Goal: Use online tool/utility: Utilize a website feature to perform a specific function

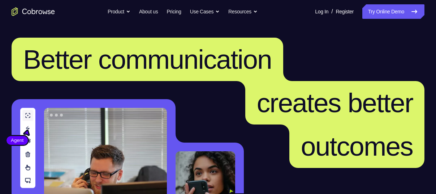
click at [369, 13] on link "Try Online Demo" at bounding box center [393, 11] width 62 height 14
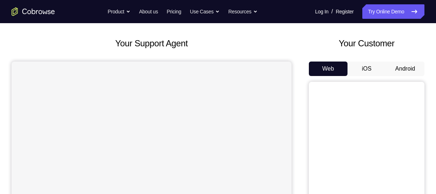
click at [394, 69] on button "Android" at bounding box center [405, 68] width 39 height 14
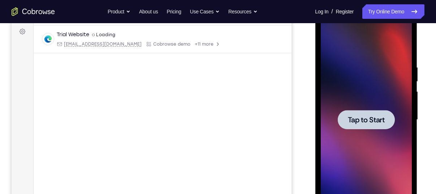
scroll to position [113, 0]
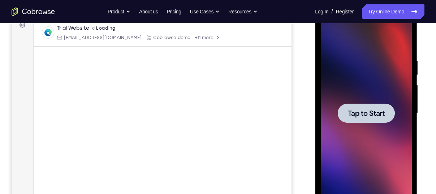
click at [353, 113] on span "Tap to Start" at bounding box center [366, 112] width 37 height 7
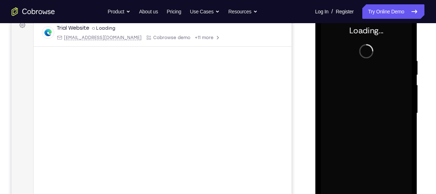
click at [353, 113] on div at bounding box center [366, 113] width 91 height 202
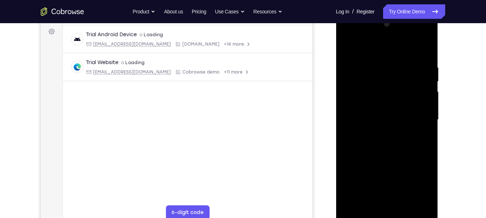
scroll to position [123, 0]
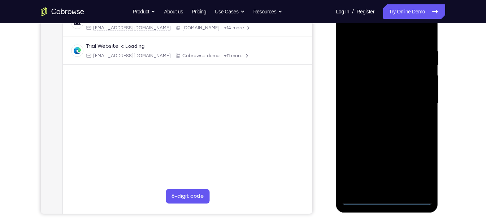
click at [360, 193] on div at bounding box center [386, 103] width 91 height 202
click at [363, 193] on div at bounding box center [386, 103] width 91 height 202
click at [418, 168] on div at bounding box center [386, 103] width 91 height 202
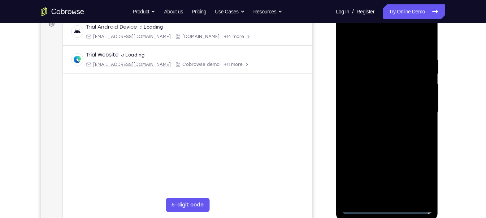
click at [373, 44] on div at bounding box center [386, 112] width 91 height 202
click at [417, 106] on div at bounding box center [386, 112] width 91 height 202
click at [377, 125] on div at bounding box center [386, 112] width 91 height 202
click at [392, 104] on div at bounding box center [386, 112] width 91 height 202
click at [383, 95] on div at bounding box center [386, 112] width 91 height 202
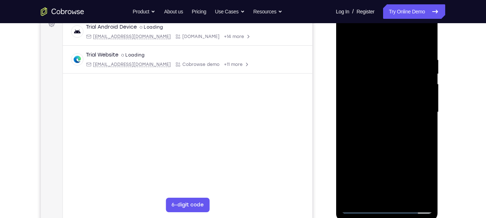
click at [401, 49] on div at bounding box center [386, 112] width 91 height 202
click at [399, 132] on div at bounding box center [386, 112] width 91 height 202
click at [404, 72] on div at bounding box center [386, 112] width 91 height 202
click at [391, 104] on div at bounding box center [386, 112] width 91 height 202
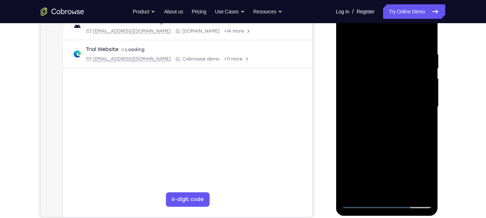
scroll to position [120, 0]
click at [368, 127] on div at bounding box center [386, 106] width 91 height 202
click at [371, 129] on div at bounding box center [386, 106] width 91 height 202
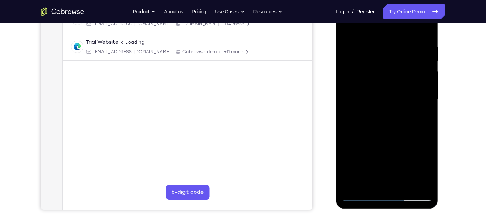
click at [373, 120] on div at bounding box center [386, 99] width 91 height 202
click at [398, 109] on div at bounding box center [386, 99] width 91 height 202
click at [393, 95] on div at bounding box center [386, 99] width 91 height 202
click at [393, 125] on div at bounding box center [386, 99] width 91 height 202
click at [393, 122] on div at bounding box center [386, 99] width 91 height 202
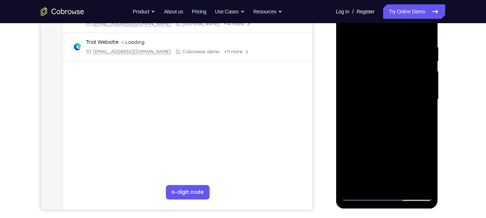
click at [387, 100] on div at bounding box center [386, 99] width 91 height 202
click at [387, 113] on div at bounding box center [386, 99] width 91 height 202
click at [386, 124] on div at bounding box center [386, 99] width 91 height 202
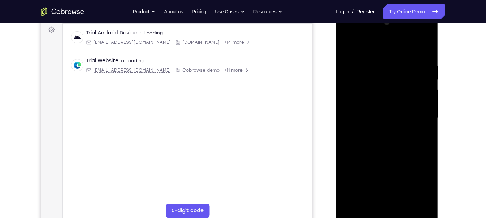
scroll to position [118, 0]
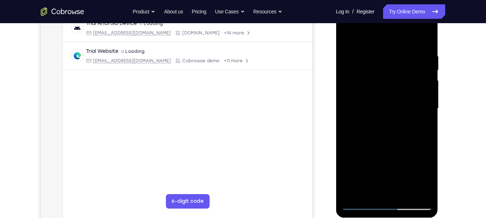
click at [396, 139] on div at bounding box center [386, 108] width 91 height 202
click at [405, 191] on div at bounding box center [386, 108] width 91 height 202
click at [384, 141] on div at bounding box center [386, 108] width 91 height 202
click at [347, 36] on div at bounding box center [386, 108] width 91 height 202
click at [431, 32] on div at bounding box center [386, 108] width 91 height 202
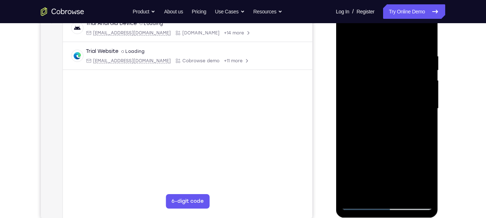
drag, startPoint x: 391, startPoint y: 142, endPoint x: 389, endPoint y: 123, distance: 18.9
click at [389, 123] on div at bounding box center [386, 108] width 91 height 202
click at [368, 121] on div at bounding box center [386, 108] width 91 height 202
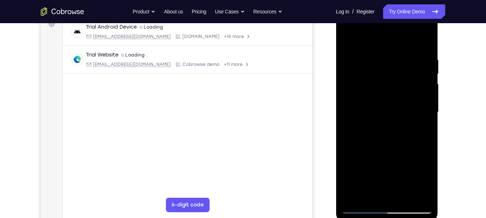
drag, startPoint x: 394, startPoint y: 78, endPoint x: 393, endPoint y: 100, distance: 22.1
click at [393, 100] on div at bounding box center [386, 112] width 91 height 202
click at [402, 193] on div at bounding box center [386, 112] width 91 height 202
click at [360, 193] on div at bounding box center [386, 112] width 91 height 202
click at [352, 193] on div at bounding box center [386, 112] width 91 height 202
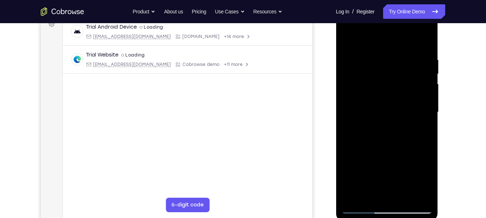
drag, startPoint x: 366, startPoint y: 168, endPoint x: 365, endPoint y: 139, distance: 28.9
click at [365, 139] on div at bounding box center [386, 112] width 91 height 202
drag, startPoint x: 371, startPoint y: 147, endPoint x: 357, endPoint y: 93, distance: 55.3
click at [357, 93] on div at bounding box center [386, 112] width 91 height 202
drag, startPoint x: 394, startPoint y: 143, endPoint x: 395, endPoint y: 86, distance: 57.5
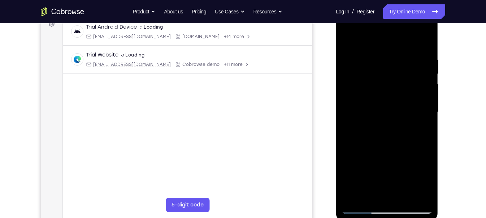
click at [395, 86] on div at bounding box center [386, 112] width 91 height 202
drag, startPoint x: 402, startPoint y: 135, endPoint x: 402, endPoint y: 110, distance: 24.9
click at [402, 110] on div at bounding box center [386, 112] width 91 height 202
drag, startPoint x: 400, startPoint y: 142, endPoint x: 397, endPoint y: 78, distance: 64.0
click at [397, 78] on div at bounding box center [386, 112] width 91 height 202
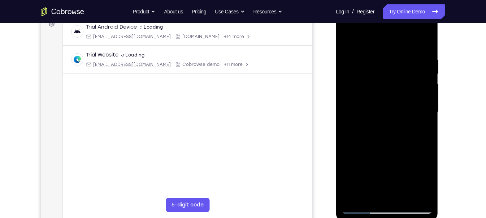
drag, startPoint x: 397, startPoint y: 143, endPoint x: 396, endPoint y: 82, distance: 61.1
click at [396, 82] on div at bounding box center [386, 112] width 91 height 202
drag, startPoint x: 396, startPoint y: 121, endPoint x: 395, endPoint y: 78, distance: 43.0
click at [395, 78] on div at bounding box center [386, 112] width 91 height 202
drag, startPoint x: 402, startPoint y: 132, endPoint x: 403, endPoint y: 98, distance: 33.6
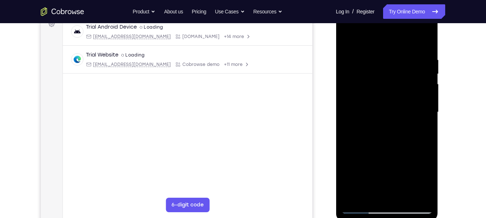
click at [403, 98] on div at bounding box center [386, 112] width 91 height 202
click at [427, 117] on div at bounding box center [386, 112] width 91 height 202
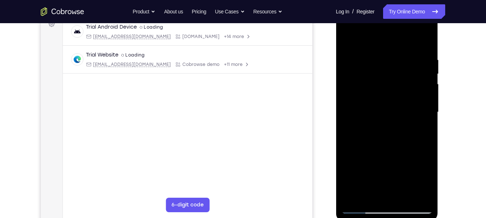
click at [427, 117] on div at bounding box center [386, 112] width 91 height 202
drag, startPoint x: 377, startPoint y: 140, endPoint x: 374, endPoint y: 85, distance: 55.3
click at [374, 85] on div at bounding box center [386, 112] width 91 height 202
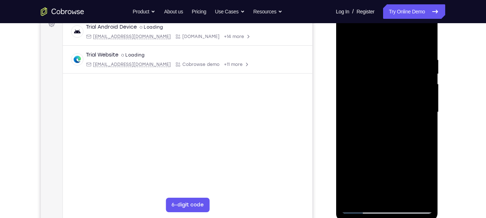
drag, startPoint x: 395, startPoint y: 130, endPoint x: 383, endPoint y: 85, distance: 46.6
click at [383, 85] on div at bounding box center [386, 112] width 91 height 202
drag, startPoint x: 396, startPoint y: 139, endPoint x: 390, endPoint y: 92, distance: 47.8
click at [390, 92] on div at bounding box center [386, 112] width 91 height 202
click at [425, 133] on div at bounding box center [386, 112] width 91 height 202
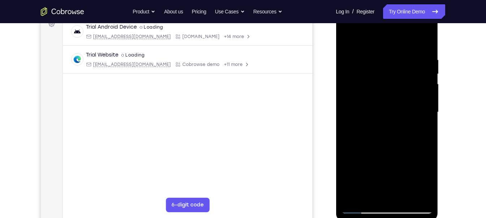
click at [425, 133] on div at bounding box center [386, 112] width 91 height 202
drag, startPoint x: 395, startPoint y: 141, endPoint x: 388, endPoint y: 67, distance: 74.5
click at [388, 67] on div at bounding box center [386, 112] width 91 height 202
drag, startPoint x: 395, startPoint y: 137, endPoint x: 388, endPoint y: 72, distance: 65.0
click at [388, 72] on div at bounding box center [386, 112] width 91 height 202
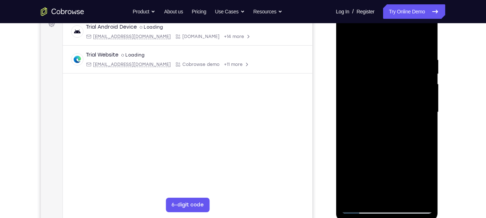
drag, startPoint x: 396, startPoint y: 150, endPoint x: 395, endPoint y: 81, distance: 68.7
click at [395, 81] on div at bounding box center [386, 112] width 91 height 202
drag, startPoint x: 400, startPoint y: 143, endPoint x: 391, endPoint y: 67, distance: 76.7
click at [391, 67] on div at bounding box center [386, 112] width 91 height 202
drag, startPoint x: 405, startPoint y: 126, endPoint x: 390, endPoint y: 64, distance: 64.3
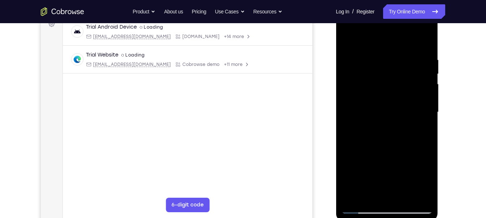
click at [390, 64] on div at bounding box center [386, 112] width 91 height 202
drag, startPoint x: 407, startPoint y: 126, endPoint x: 397, endPoint y: 62, distance: 65.4
click at [397, 62] on div at bounding box center [386, 112] width 91 height 202
click at [357, 193] on div at bounding box center [386, 112] width 91 height 202
drag, startPoint x: 417, startPoint y: 62, endPoint x: 365, endPoint y: 57, distance: 52.3
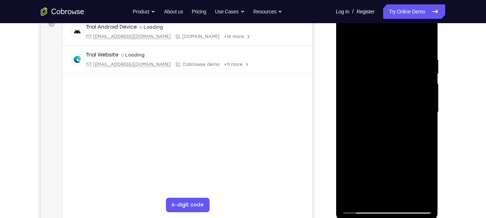
click at [365, 57] on div at bounding box center [386, 112] width 91 height 202
click at [374, 58] on div at bounding box center [386, 112] width 91 height 202
click at [421, 43] on div at bounding box center [386, 112] width 91 height 202
drag, startPoint x: 422, startPoint y: 53, endPoint x: 366, endPoint y: 58, distance: 55.8
click at [366, 58] on div at bounding box center [386, 112] width 91 height 202
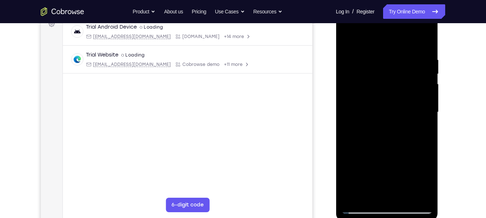
drag, startPoint x: 409, startPoint y: 47, endPoint x: 360, endPoint y: 47, distance: 49.9
click at [360, 47] on div at bounding box center [386, 112] width 91 height 202
click at [428, 51] on div at bounding box center [386, 112] width 91 height 202
click at [378, 59] on div at bounding box center [386, 112] width 91 height 202
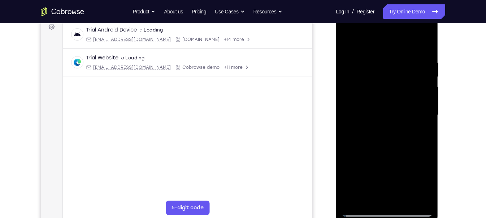
scroll to position [113, 0]
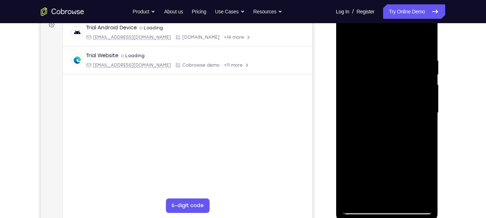
click at [426, 43] on div at bounding box center [386, 113] width 91 height 202
click at [387, 57] on div at bounding box center [386, 113] width 91 height 202
click at [424, 43] on div at bounding box center [386, 113] width 91 height 202
drag, startPoint x: 419, startPoint y: 53, endPoint x: 345, endPoint y: 60, distance: 74.0
click at [345, 60] on div at bounding box center [386, 113] width 91 height 202
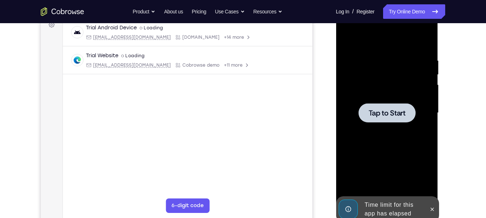
click at [381, 90] on div at bounding box center [386, 113] width 91 height 202
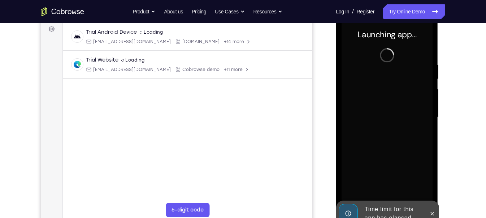
scroll to position [110, 0]
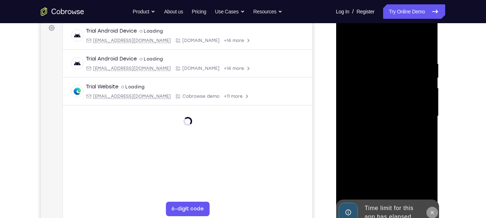
click at [432, 193] on icon at bounding box center [432, 212] width 6 height 6
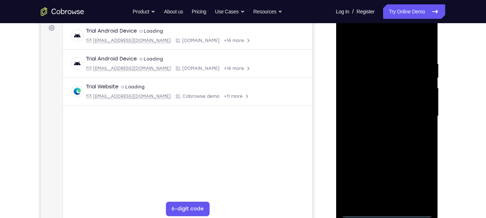
click at [362, 193] on div at bounding box center [386, 116] width 91 height 202
click at [359, 193] on div at bounding box center [386, 116] width 91 height 202
click at [423, 181] on div at bounding box center [386, 116] width 91 height 202
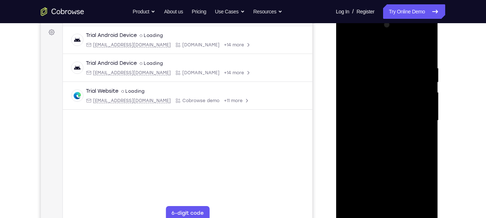
click at [391, 57] on div at bounding box center [386, 120] width 91 height 202
click at [390, 55] on div at bounding box center [386, 120] width 91 height 202
click at [417, 115] on div at bounding box center [386, 120] width 91 height 202
click at [381, 131] on div at bounding box center [386, 120] width 91 height 202
click at [382, 111] on div at bounding box center [386, 120] width 91 height 202
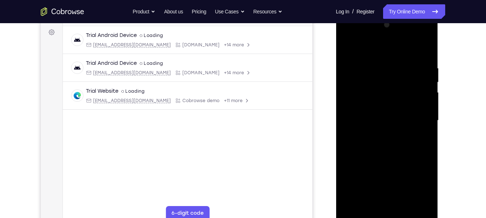
click at [375, 104] on div at bounding box center [386, 120] width 91 height 202
click at [377, 117] on div at bounding box center [386, 120] width 91 height 202
click at [383, 149] on div at bounding box center [386, 120] width 91 height 202
click at [405, 193] on div at bounding box center [386, 120] width 91 height 202
click at [394, 162] on div at bounding box center [386, 120] width 91 height 202
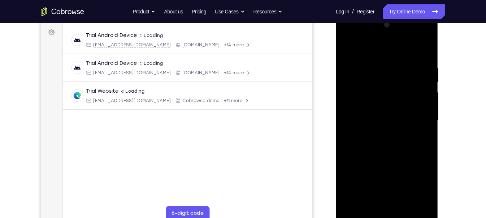
click at [379, 117] on div at bounding box center [386, 120] width 91 height 202
drag, startPoint x: 407, startPoint y: 139, endPoint x: 405, endPoint y: 168, distance: 29.3
click at [405, 168] on div at bounding box center [386, 120] width 91 height 202
drag, startPoint x: 411, startPoint y: 114, endPoint x: 416, endPoint y: 151, distance: 37.5
click at [416, 151] on div at bounding box center [386, 120] width 91 height 202
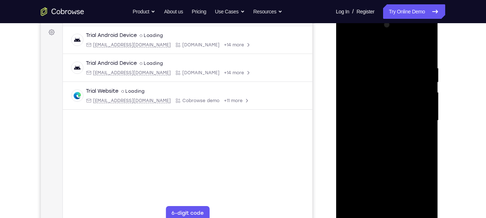
drag, startPoint x: 407, startPoint y: 96, endPoint x: 412, endPoint y: 143, distance: 48.0
click at [412, 143] on div at bounding box center [386, 120] width 91 height 202
drag, startPoint x: 408, startPoint y: 114, endPoint x: 412, endPoint y: 160, distance: 45.6
click at [412, 160] on div at bounding box center [386, 120] width 91 height 202
drag, startPoint x: 417, startPoint y: 137, endPoint x: 417, endPoint y: 164, distance: 27.5
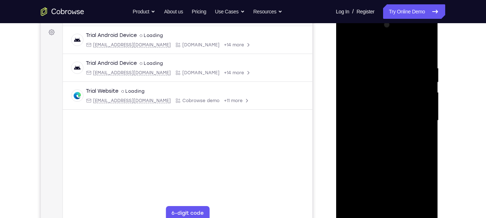
click at [417, 164] on div at bounding box center [386, 120] width 91 height 202
drag, startPoint x: 405, startPoint y: 115, endPoint x: 410, endPoint y: 159, distance: 44.4
click at [410, 159] on div at bounding box center [386, 120] width 91 height 202
drag, startPoint x: 404, startPoint y: 147, endPoint x: 392, endPoint y: 57, distance: 90.5
click at [392, 57] on div at bounding box center [386, 120] width 91 height 202
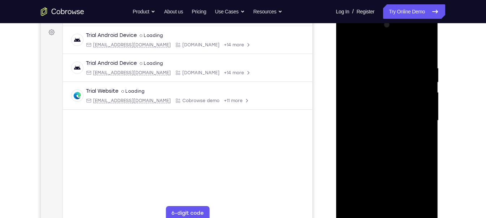
drag, startPoint x: 402, startPoint y: 128, endPoint x: 385, endPoint y: 53, distance: 76.4
click at [385, 53] on div at bounding box center [386, 120] width 91 height 202
drag, startPoint x: 388, startPoint y: 107, endPoint x: 379, endPoint y: 37, distance: 70.8
click at [379, 37] on div at bounding box center [386, 120] width 91 height 202
drag, startPoint x: 405, startPoint y: 141, endPoint x: 399, endPoint y: 77, distance: 64.9
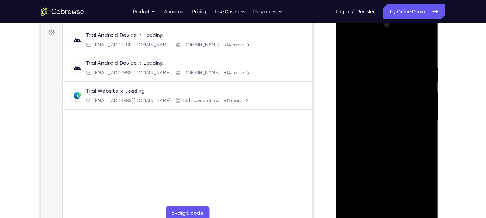
click at [399, 77] on div at bounding box center [386, 120] width 91 height 202
drag, startPoint x: 407, startPoint y: 142, endPoint x: 400, endPoint y: 77, distance: 65.0
click at [400, 77] on div at bounding box center [386, 120] width 91 height 202
click at [365, 138] on div at bounding box center [386, 120] width 91 height 202
click at [422, 138] on div at bounding box center [386, 120] width 91 height 202
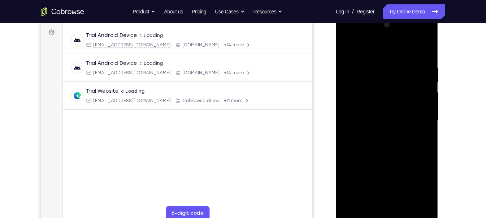
click at [348, 47] on div at bounding box center [386, 120] width 91 height 202
click at [395, 117] on div at bounding box center [386, 120] width 91 height 202
click at [347, 48] on div at bounding box center [386, 120] width 91 height 202
click at [420, 65] on div at bounding box center [386, 120] width 91 height 202
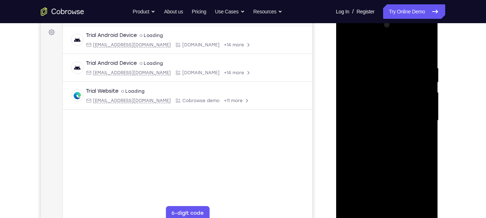
click at [425, 50] on div at bounding box center [386, 120] width 91 height 202
click at [372, 193] on div at bounding box center [386, 120] width 91 height 202
click at [403, 193] on div at bounding box center [386, 120] width 91 height 202
click at [402, 111] on div at bounding box center [386, 120] width 91 height 202
click at [424, 138] on div at bounding box center [386, 120] width 91 height 202
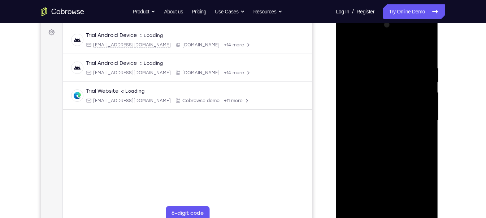
click at [420, 136] on div at bounding box center [386, 120] width 91 height 202
click at [425, 136] on div at bounding box center [386, 120] width 91 height 202
click at [427, 187] on div at bounding box center [386, 120] width 91 height 202
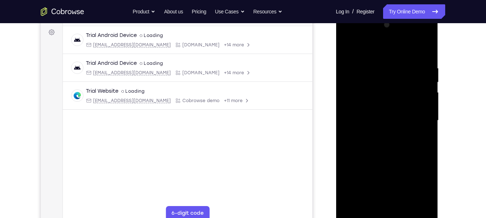
click at [427, 187] on div at bounding box center [386, 120] width 91 height 202
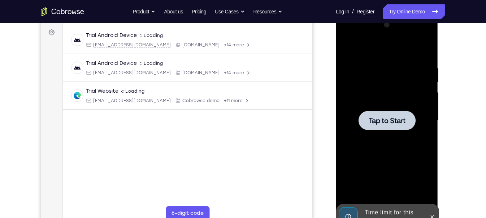
click at [400, 123] on span "Tap to Start" at bounding box center [387, 120] width 37 height 7
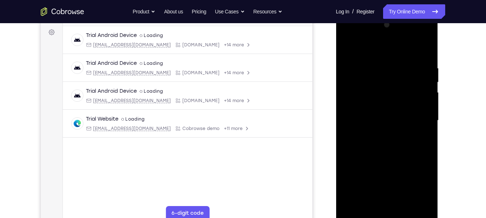
click at [363, 193] on div at bounding box center [386, 120] width 91 height 202
click at [359, 193] on div at bounding box center [386, 120] width 91 height 202
click at [362, 193] on div at bounding box center [386, 120] width 91 height 202
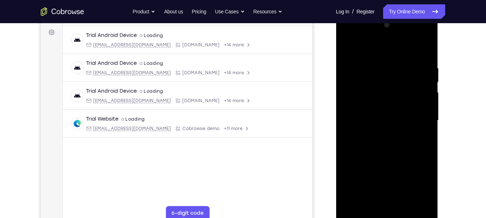
click at [362, 193] on div at bounding box center [386, 120] width 91 height 202
click at [360, 193] on div at bounding box center [386, 120] width 91 height 202
click at [362, 193] on div at bounding box center [386, 120] width 91 height 202
click at [420, 193] on div at bounding box center [386, 120] width 91 height 202
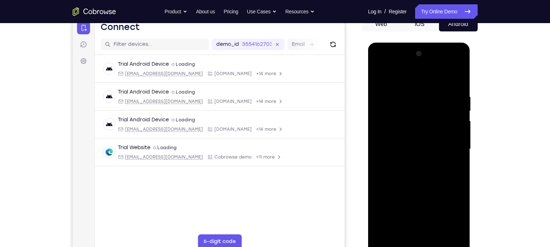
scroll to position [76, 0]
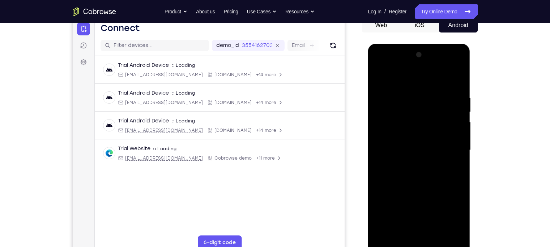
click at [414, 80] on div at bounding box center [418, 150] width 91 height 202
click at [436, 147] on div at bounding box center [418, 150] width 91 height 202
click at [412, 162] on div at bounding box center [418, 150] width 91 height 202
click at [423, 142] on div at bounding box center [418, 150] width 91 height 202
click at [396, 136] on div at bounding box center [418, 150] width 91 height 202
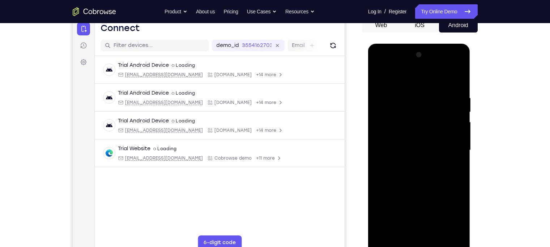
click at [403, 147] on div at bounding box center [418, 150] width 91 height 202
click at [435, 193] on div at bounding box center [418, 150] width 91 height 202
click at [424, 192] on div at bounding box center [418, 150] width 91 height 202
click at [421, 149] on div at bounding box center [418, 150] width 91 height 202
click at [405, 193] on div at bounding box center [418, 150] width 91 height 202
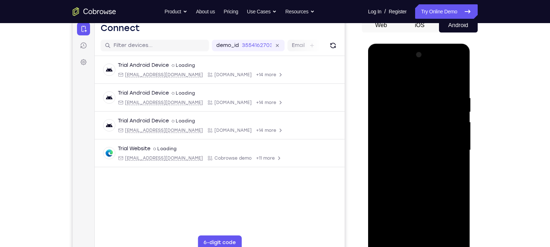
click at [436, 168] on div at bounding box center [418, 150] width 91 height 202
click at [436, 169] on div at bounding box center [418, 150] width 91 height 202
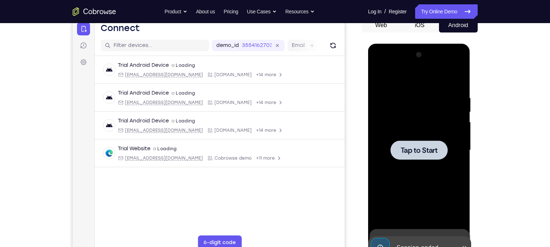
click at [417, 153] on span "Tap to Start" at bounding box center [418, 150] width 37 height 7
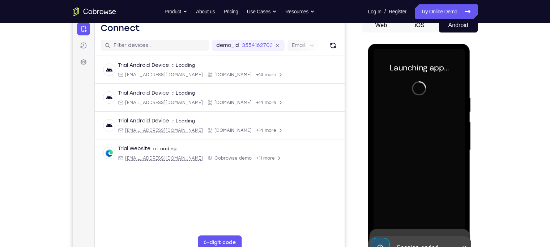
scroll to position [92, 0]
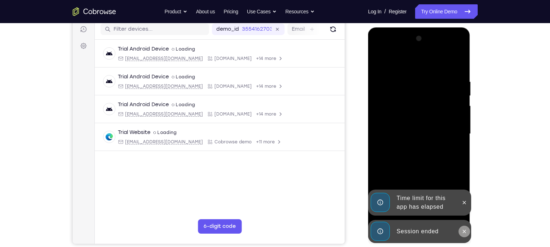
click at [436, 193] on button at bounding box center [464, 232] width 12 height 12
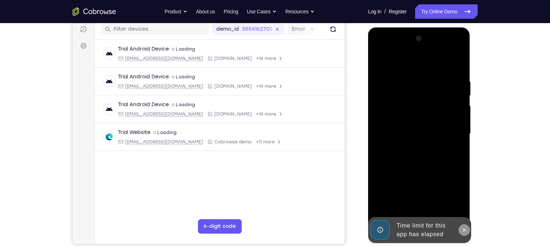
click at [436, 193] on div at bounding box center [418, 134] width 91 height 202
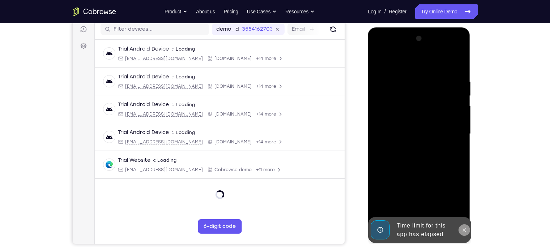
click at [436, 193] on icon at bounding box center [464, 230] width 6 height 6
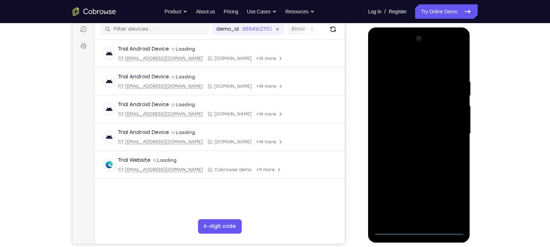
click at [394, 193] on div at bounding box center [418, 134] width 91 height 202
click at [392, 193] on div at bounding box center [418, 134] width 91 height 202
click at [436, 190] on div at bounding box center [418, 134] width 91 height 202
click at [436, 193] on div at bounding box center [418, 134] width 91 height 202
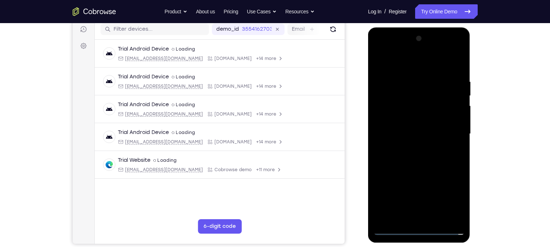
click at [436, 171] on div at bounding box center [420, 133] width 116 height 222
click at [421, 125] on div at bounding box center [418, 134] width 91 height 202
click at [414, 110] on div at bounding box center [418, 134] width 91 height 202
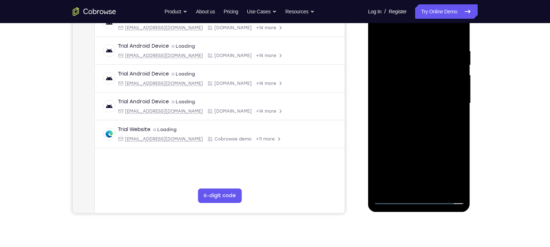
scroll to position [127, 0]
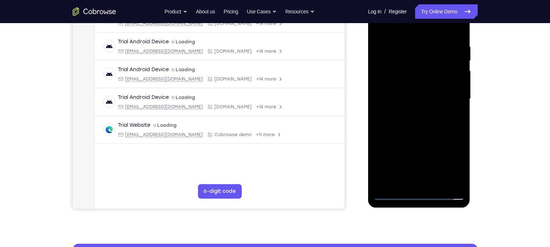
click at [436, 117] on div "Your Support Agent Your Customer Web iOS Android Next Steps We’d be happy to gi…" at bounding box center [275, 134] width 463 height 477
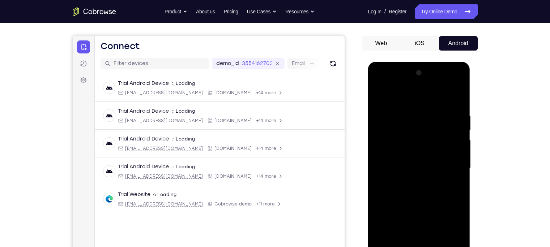
click at [426, 133] on div at bounding box center [418, 168] width 91 height 202
click at [421, 44] on button "iOS" at bounding box center [419, 43] width 39 height 14
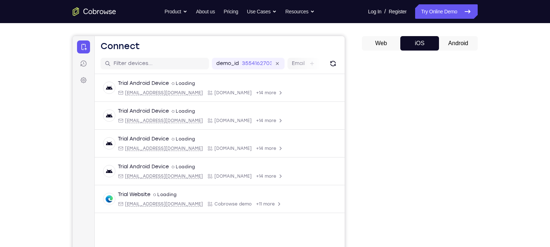
click at [436, 47] on button "Android" at bounding box center [458, 43] width 39 height 14
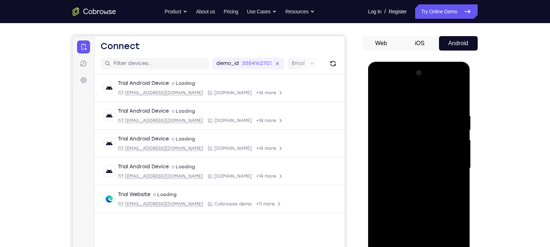
click at [436, 43] on button "Android" at bounding box center [458, 43] width 39 height 14
